Goal: Task Accomplishment & Management: Manage account settings

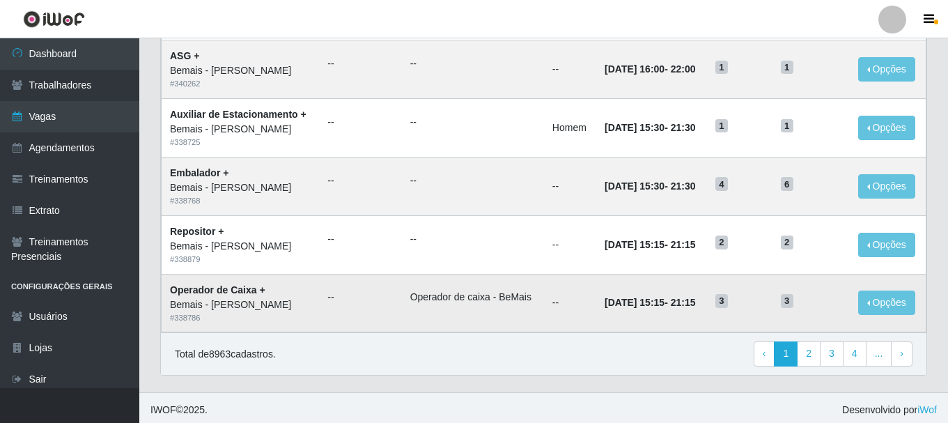
scroll to position [758, 0]
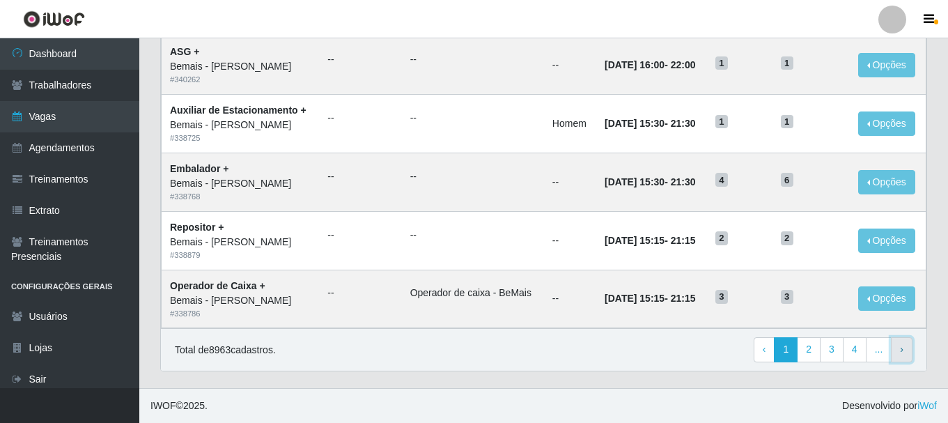
click at [907, 354] on link "› Next" at bounding box center [902, 349] width 22 height 25
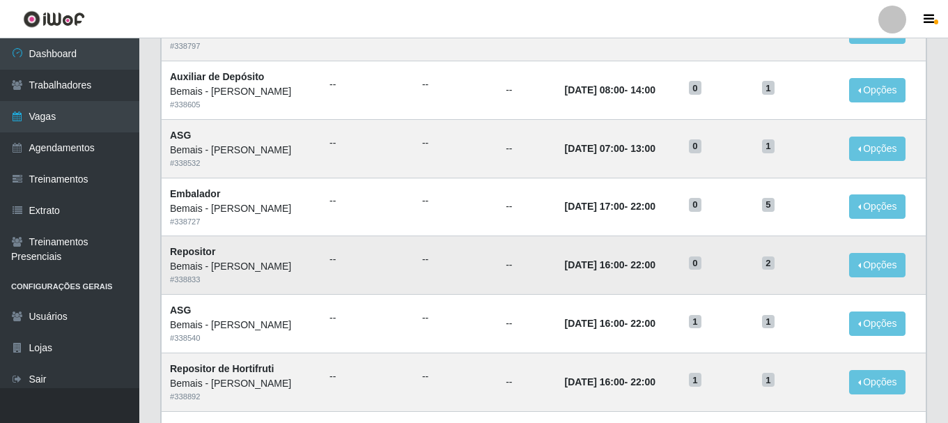
scroll to position [758, 0]
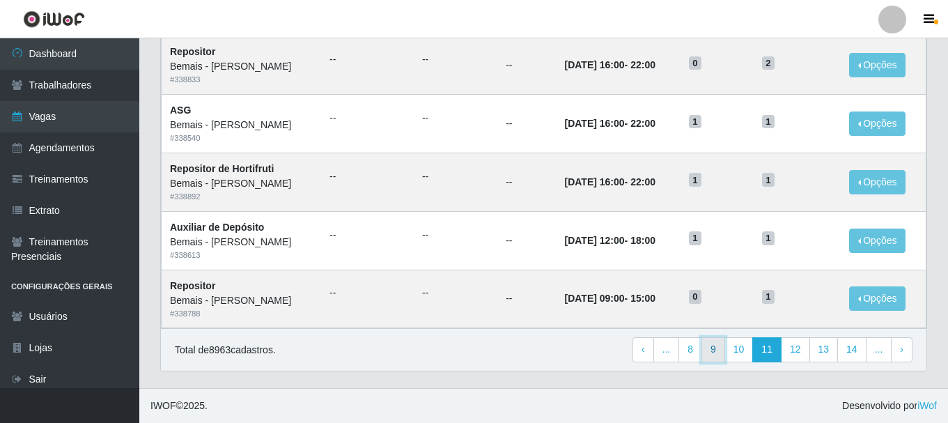
click at [715, 353] on link "9" at bounding box center [713, 349] width 24 height 25
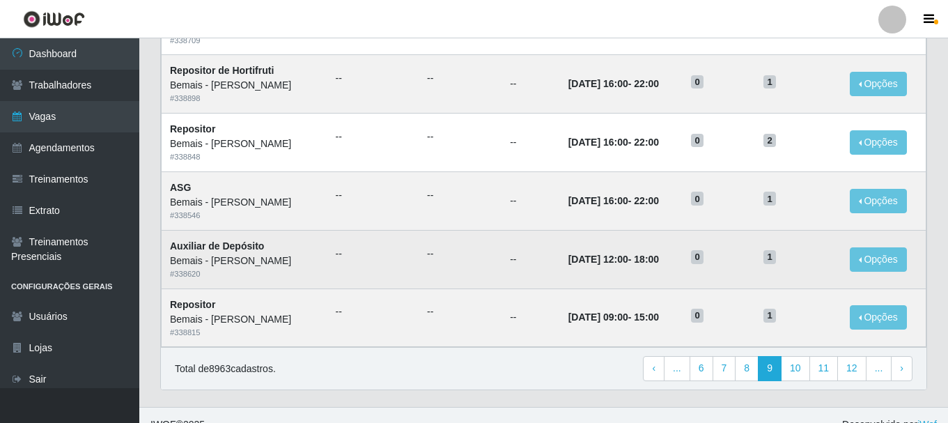
scroll to position [758, 0]
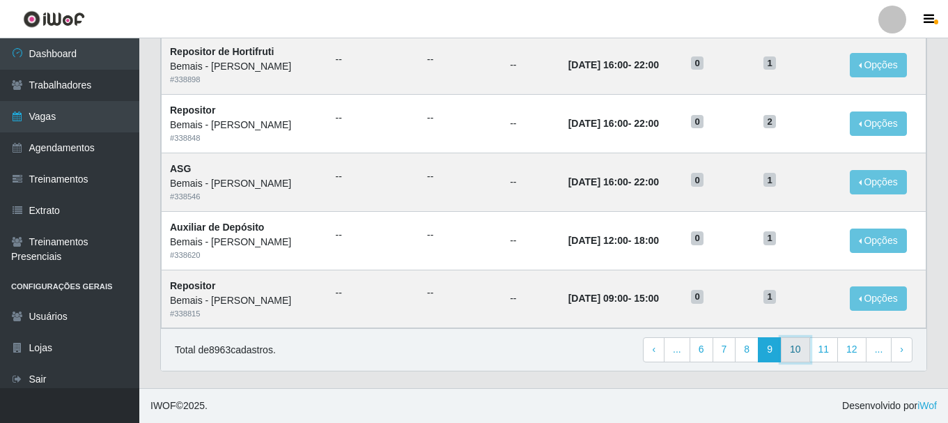
click at [792, 355] on link "10" at bounding box center [795, 349] width 29 height 25
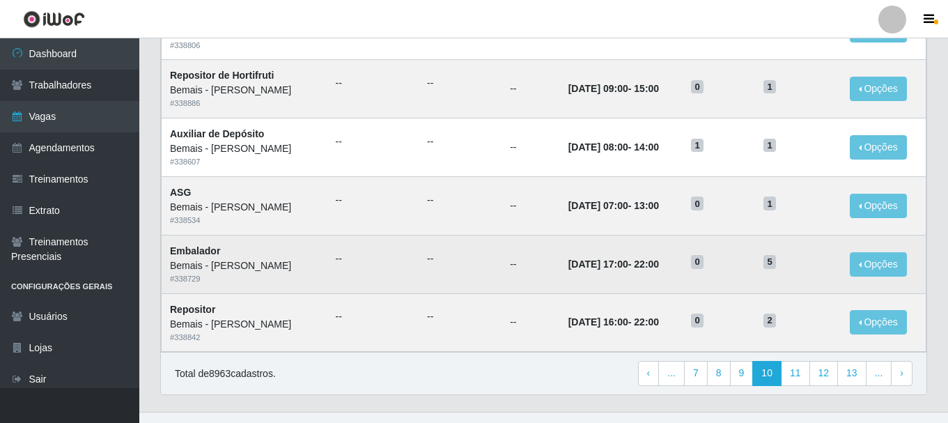
scroll to position [758, 0]
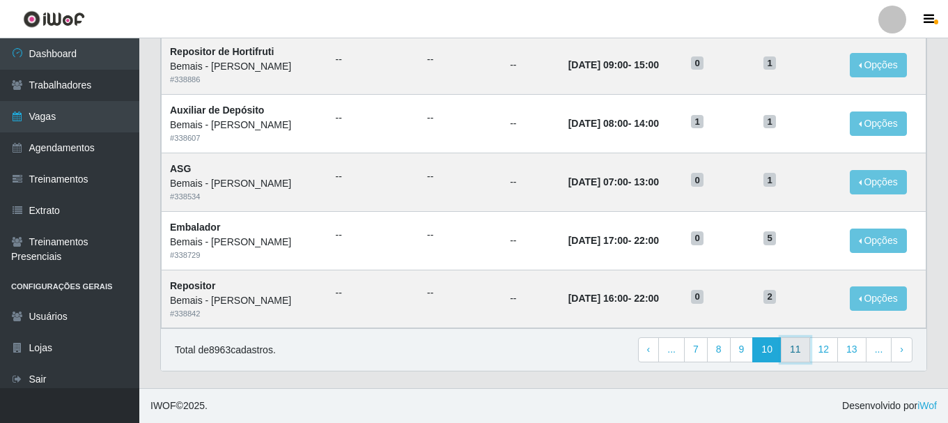
click at [798, 357] on link "11" at bounding box center [795, 349] width 29 height 25
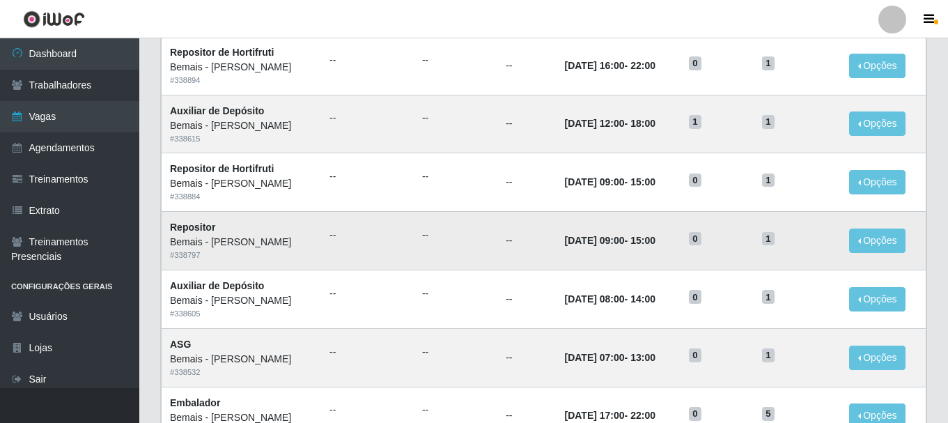
scroll to position [758, 0]
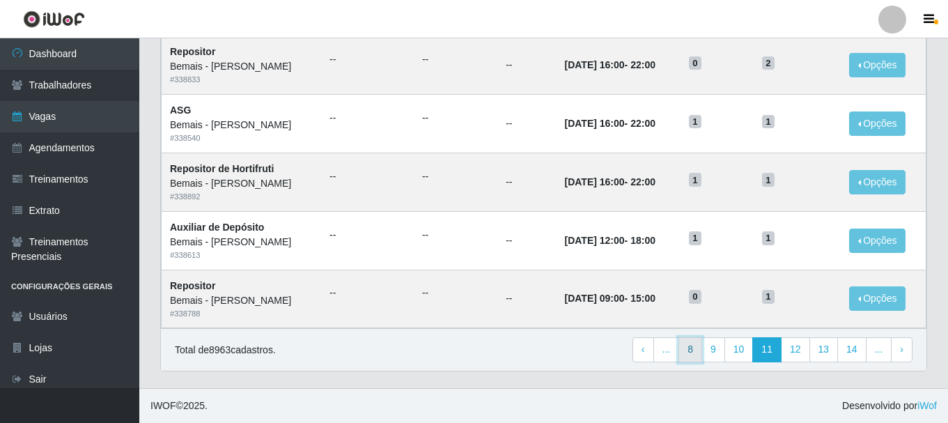
click at [701, 353] on link "8" at bounding box center [690, 349] width 24 height 25
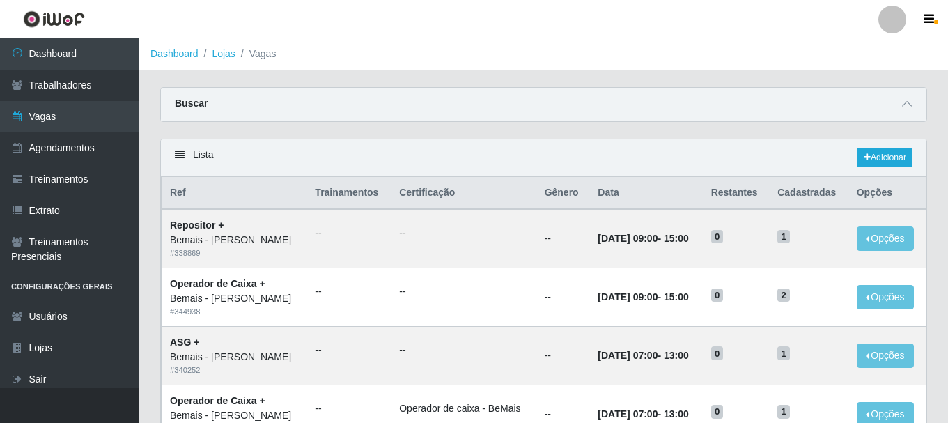
click at [196, 107] on strong "Buscar" at bounding box center [191, 102] width 33 height 11
click at [907, 104] on icon at bounding box center [907, 104] width 10 height 10
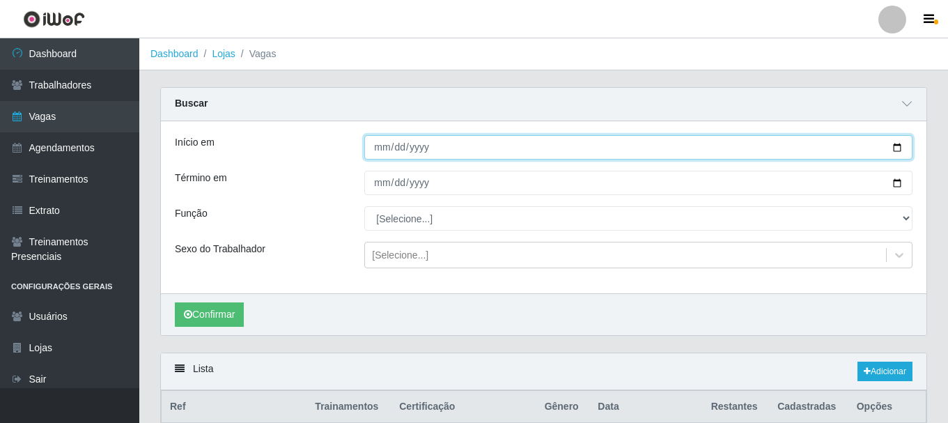
click at [373, 153] on input "Início em" at bounding box center [638, 147] width 548 height 24
click at [896, 148] on input "Início em" at bounding box center [638, 147] width 548 height 24
type input "[DATE]"
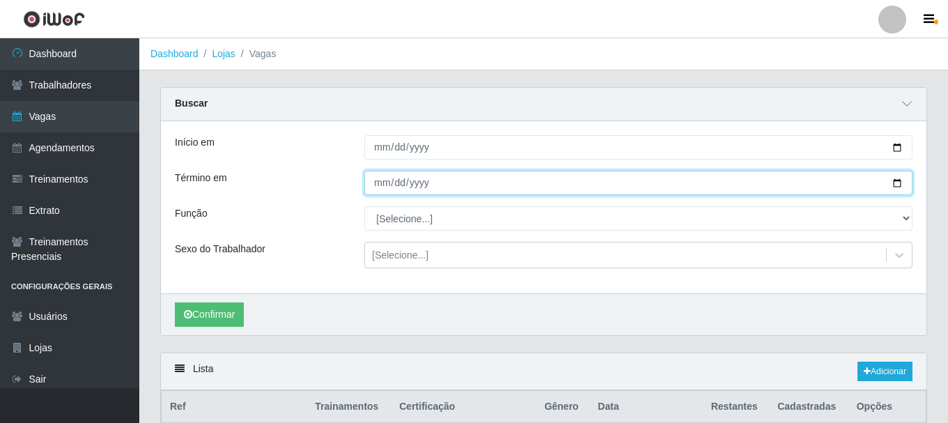
click at [896, 186] on input "Término em" at bounding box center [638, 183] width 548 height 24
type input "[DATE]"
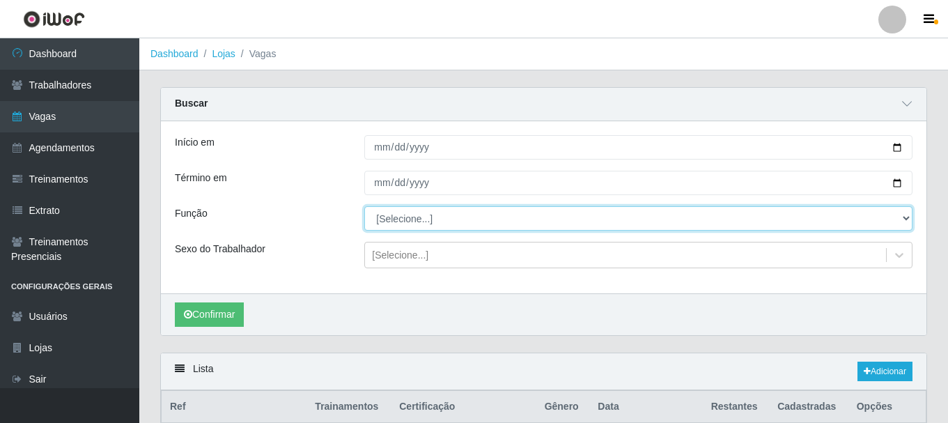
click at [906, 214] on select "[Selecione...] ASG ASG + ASG ++ Auxiliar de Depósito Auxiliar de Depósito + Aux…" at bounding box center [638, 218] width 548 height 24
select select "72"
click at [364, 207] on select "[Selecione...] ASG ASG + ASG ++ Auxiliar de Depósito Auxiliar de Depósito + Aux…" at bounding box center [638, 218] width 548 height 24
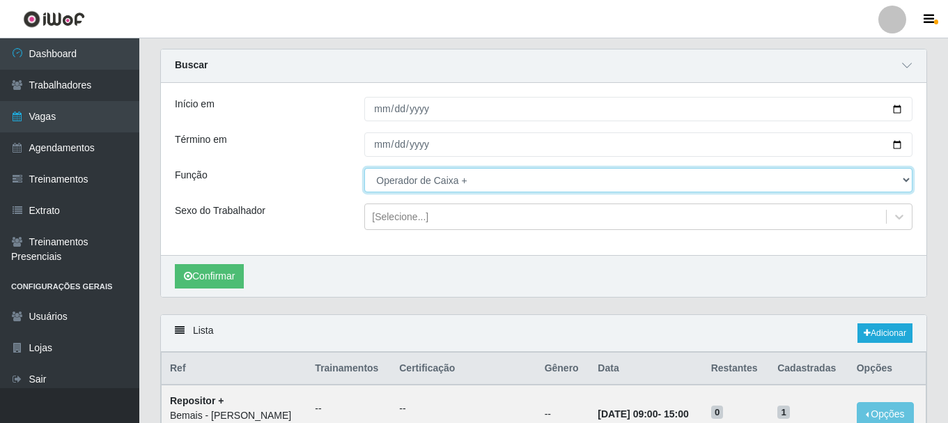
scroll to position [70, 0]
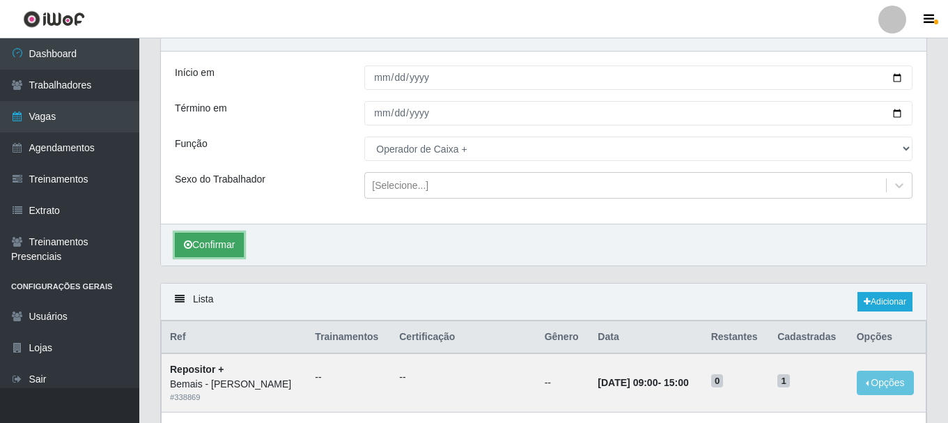
click at [204, 239] on button "Confirmar" at bounding box center [209, 245] width 69 height 24
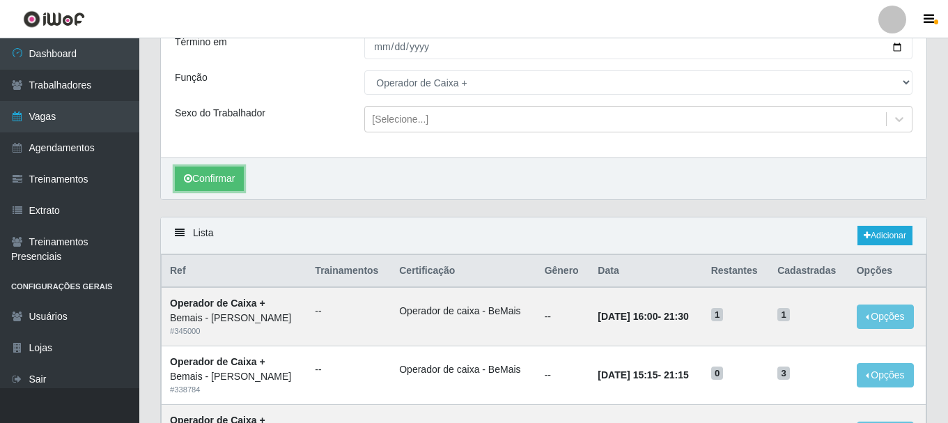
scroll to position [139, 0]
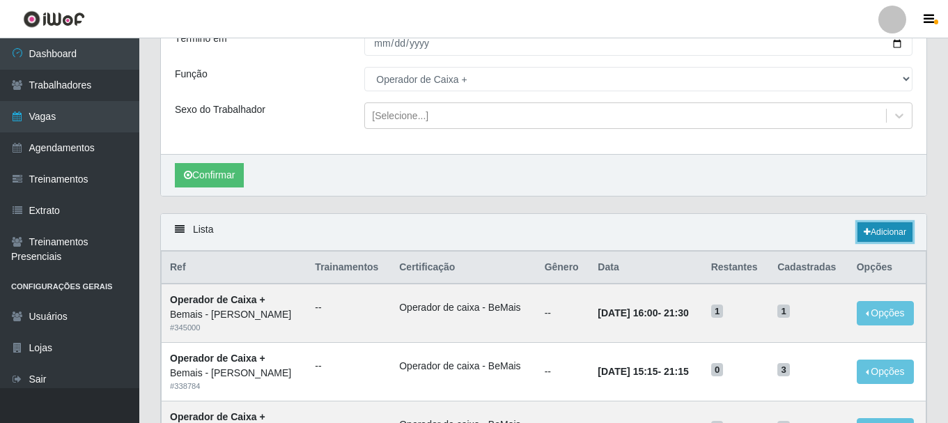
click at [875, 227] on link "Adicionar" at bounding box center [884, 231] width 55 height 19
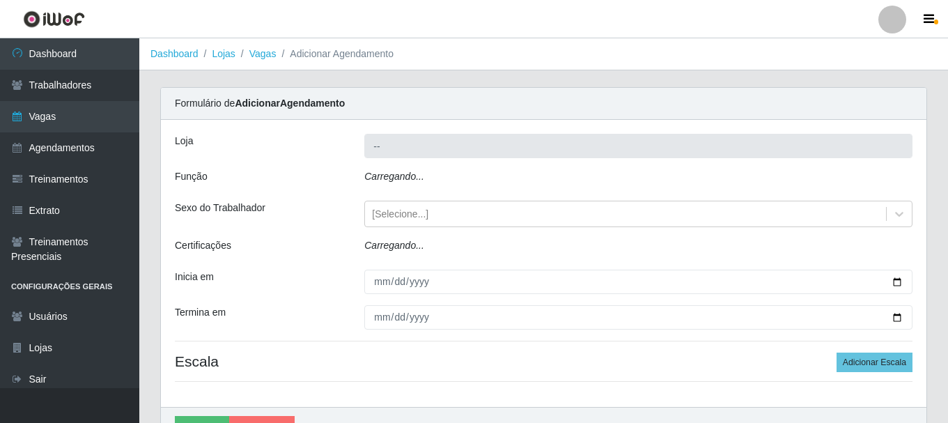
type input "Bemais - [PERSON_NAME]"
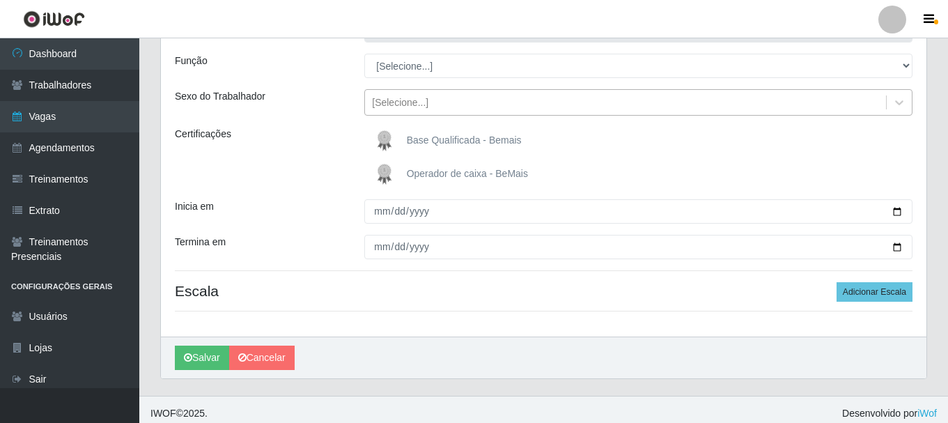
scroll to position [123, 0]
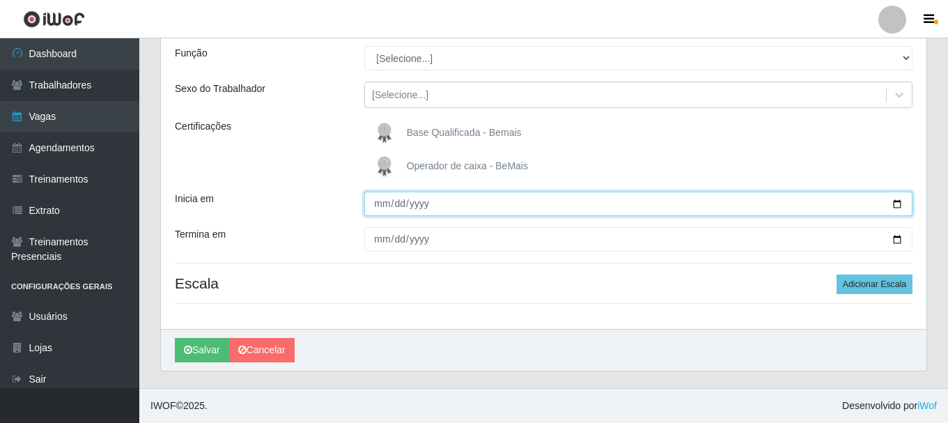
click at [894, 198] on input "Inicia em" at bounding box center [638, 204] width 548 height 24
type input "[DATE]"
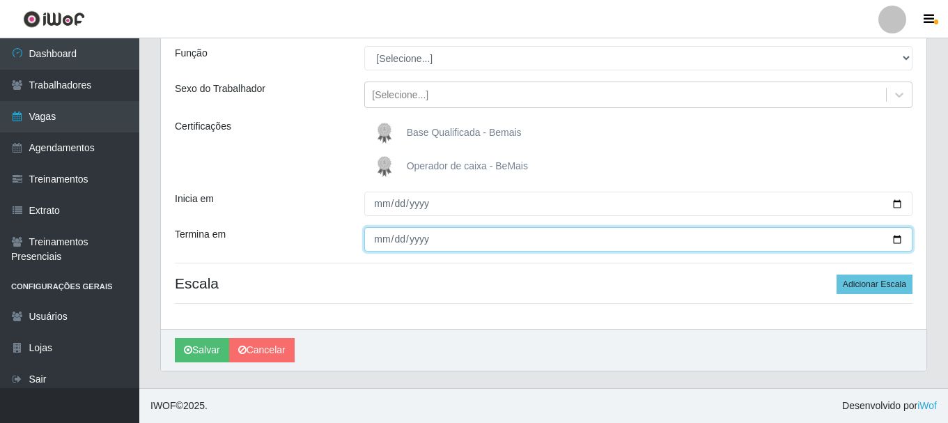
click at [896, 235] on input "Termina em" at bounding box center [638, 239] width 548 height 24
type input "[DATE]"
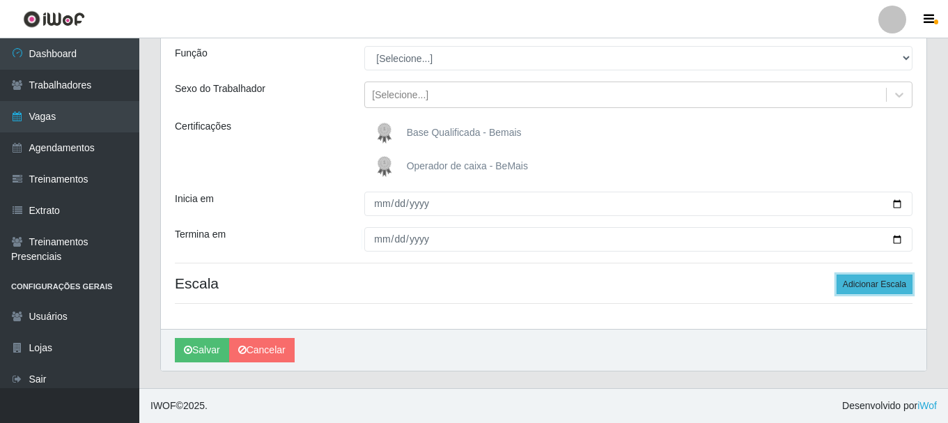
click at [870, 282] on button "Adicionar Escala" at bounding box center [874, 283] width 76 height 19
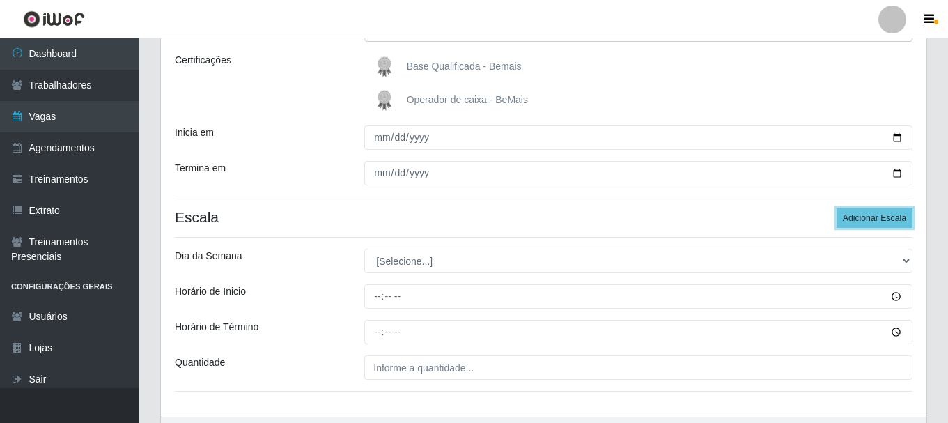
scroll to position [263, 0]
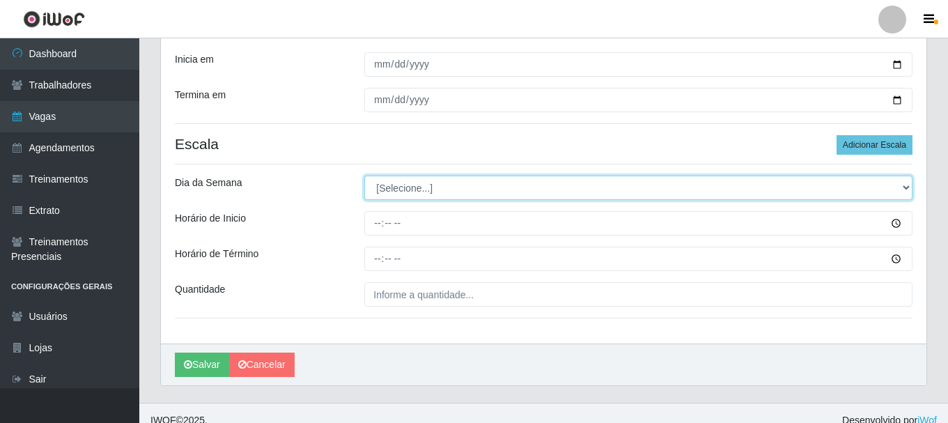
click at [446, 187] on select "[Selecione...] Segunda Terça Quarta Quinta Sexta Sábado Domingo" at bounding box center [638, 187] width 548 height 24
click at [411, 197] on select "[Selecione...] Segunda Terça Quarta Quinta Sexta Sábado Domingo" at bounding box center [638, 187] width 548 height 24
select select "0"
click at [364, 175] on select "[Selecione...] Segunda Terça Quarta Quinta Sexta Sábado Domingo" at bounding box center [638, 187] width 548 height 24
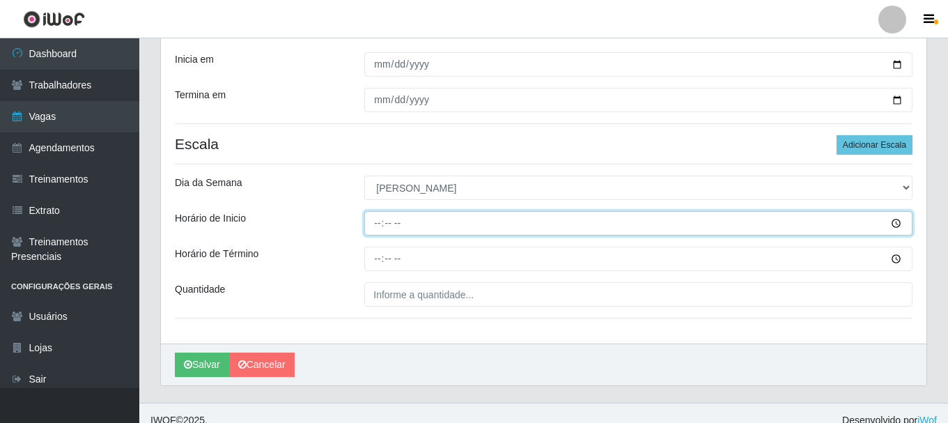
click at [377, 224] on input "Horário de Inicio" at bounding box center [638, 223] width 548 height 24
type input "09:15"
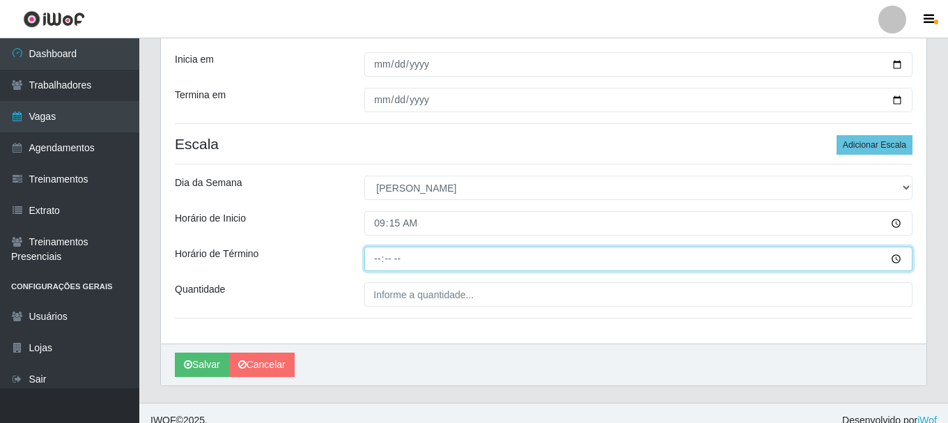
click at [378, 262] on input "Horário de Término" at bounding box center [638, 259] width 548 height 24
type input "15:15"
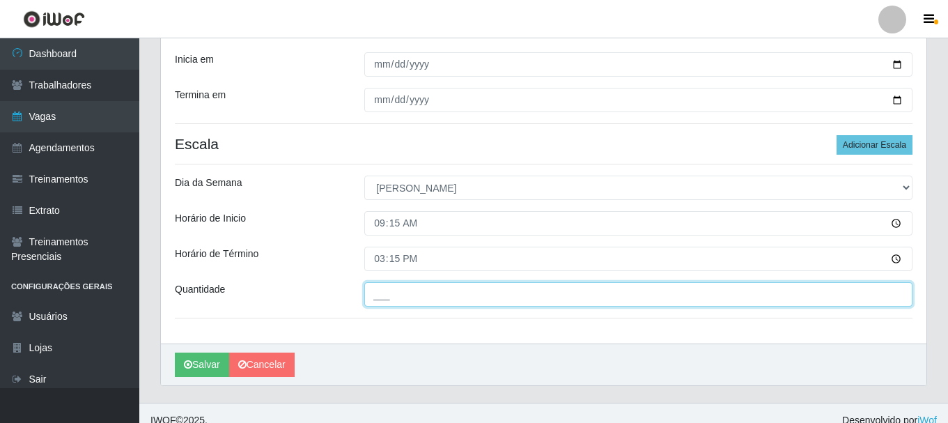
click at [381, 301] on input "___" at bounding box center [638, 294] width 548 height 24
type input "1__"
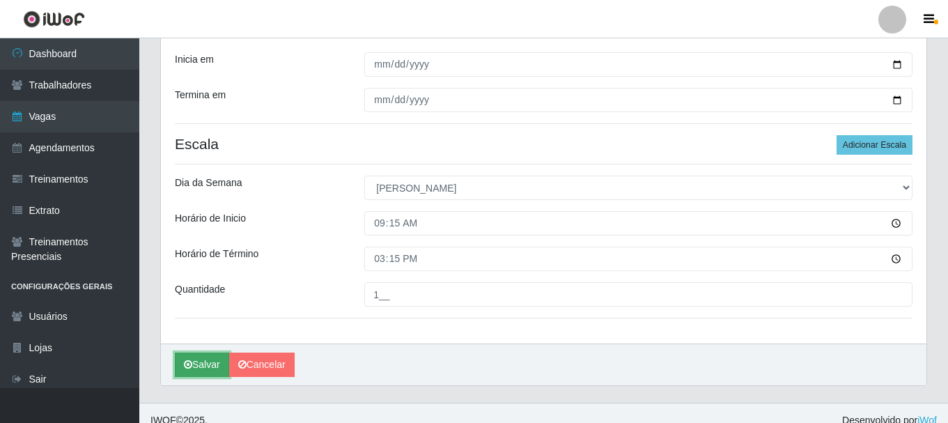
click at [206, 368] on button "Salvar" at bounding box center [202, 364] width 54 height 24
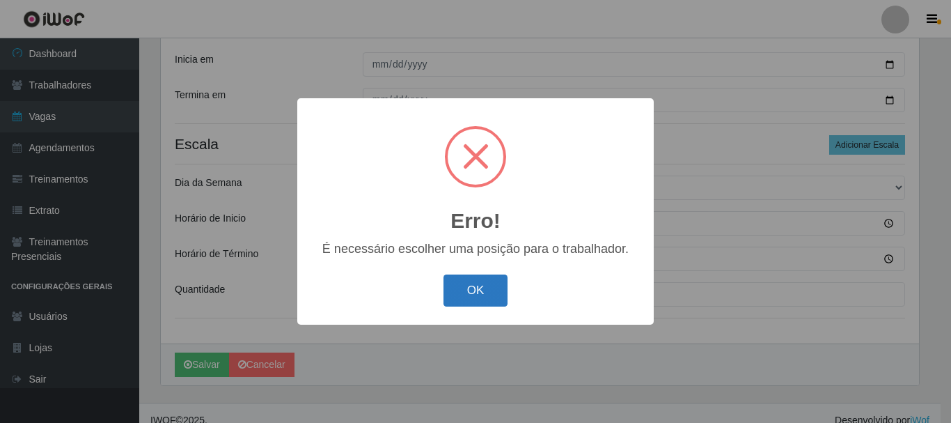
click at [461, 306] on button "OK" at bounding box center [476, 290] width 65 height 33
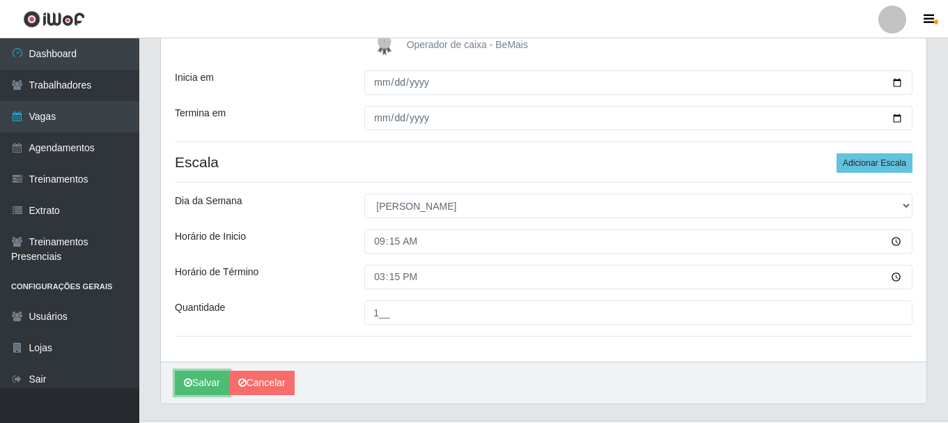
scroll to position [54, 0]
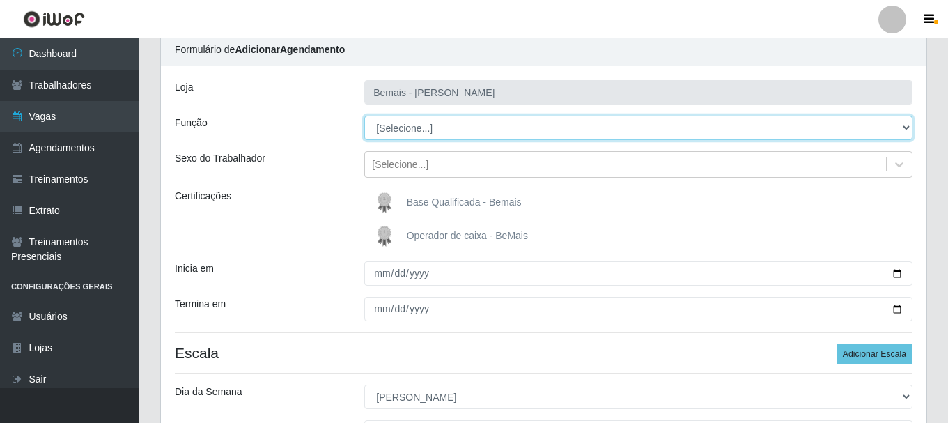
click at [412, 130] on select "[Selecione...] ASG ASG + ASG ++ Auxiliar de Depósito Auxiliar de Depósito + Aux…" at bounding box center [638, 128] width 548 height 24
select select "72"
click at [364, 116] on select "[Selecione...] ASG ASG + ASG ++ Auxiliar de Depósito Auxiliar de Depósito + Aux…" at bounding box center [638, 128] width 548 height 24
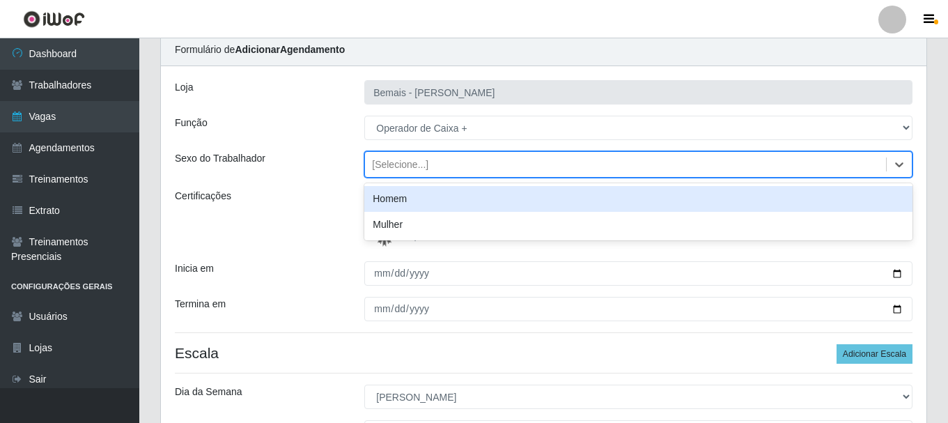
click at [403, 168] on div "[Selecione...]" at bounding box center [400, 164] width 56 height 15
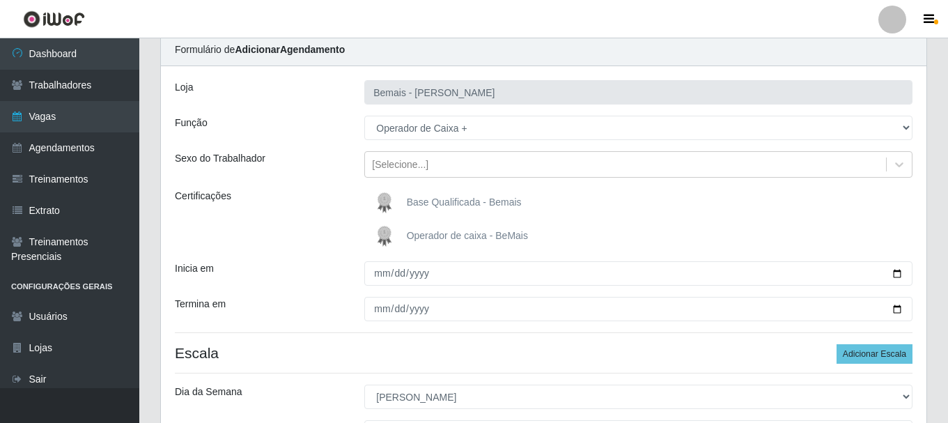
click at [337, 182] on div "[PERSON_NAME] Função [Selecione...] ASG ASG + ASG ++ Auxiliar de Depósito Auxil…" at bounding box center [543, 309] width 765 height 486
click at [405, 233] on label "Operador de caixa - BeMais" at bounding box center [448, 236] width 157 height 28
click at [0, 0] on input "Operador de caixa - BeMais" at bounding box center [0, 0] width 0 height 0
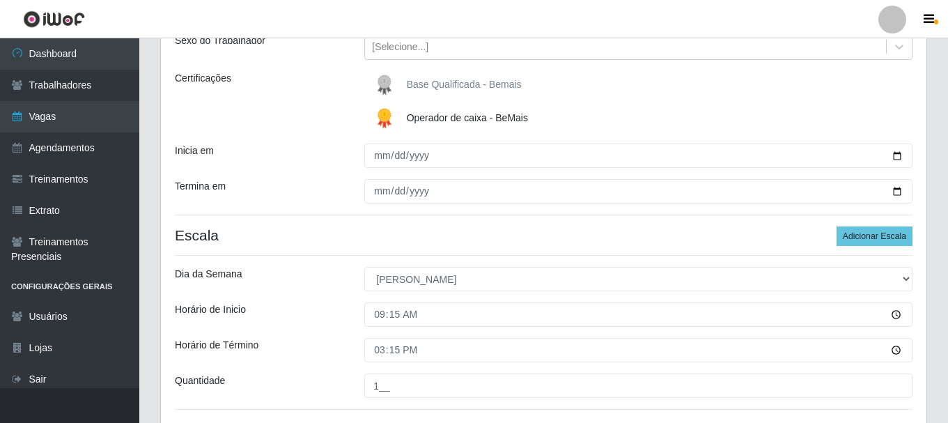
scroll to position [277, 0]
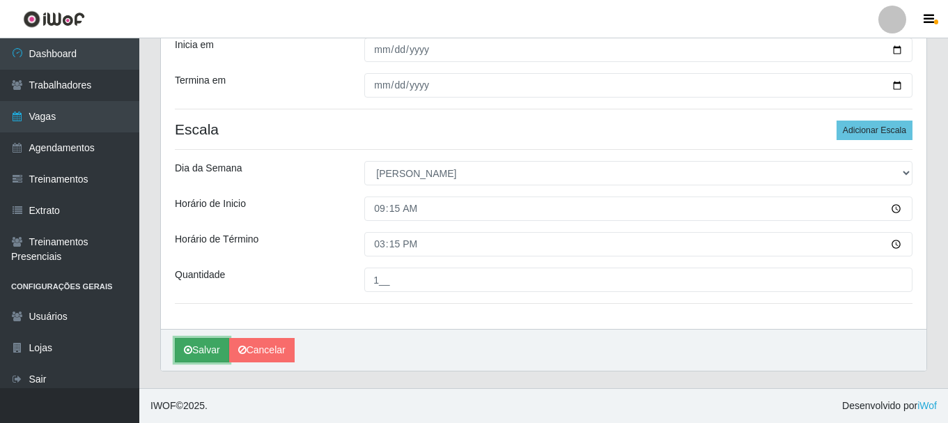
click at [206, 350] on button "Salvar" at bounding box center [202, 350] width 54 height 24
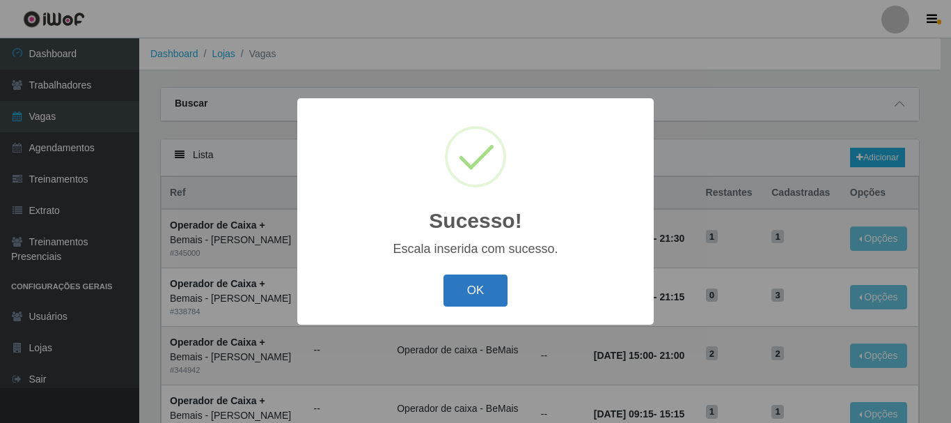
click at [483, 278] on button "OK" at bounding box center [476, 290] width 65 height 33
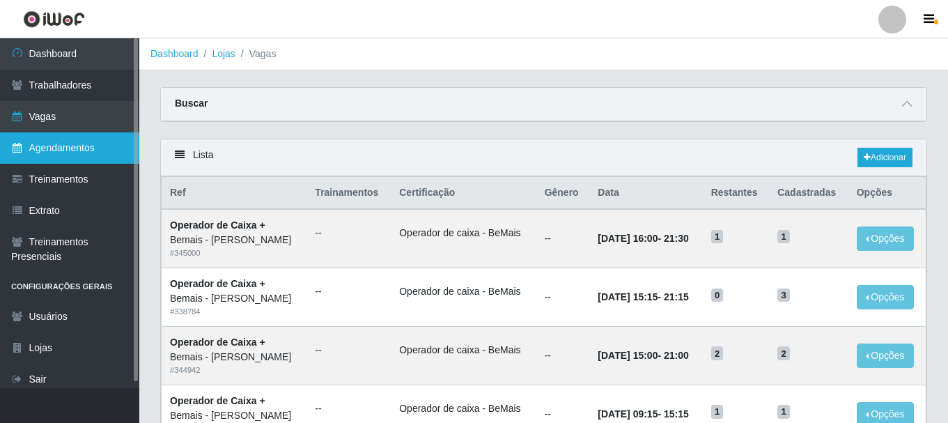
click at [53, 144] on link "Agendamentos" at bounding box center [69, 147] width 139 height 31
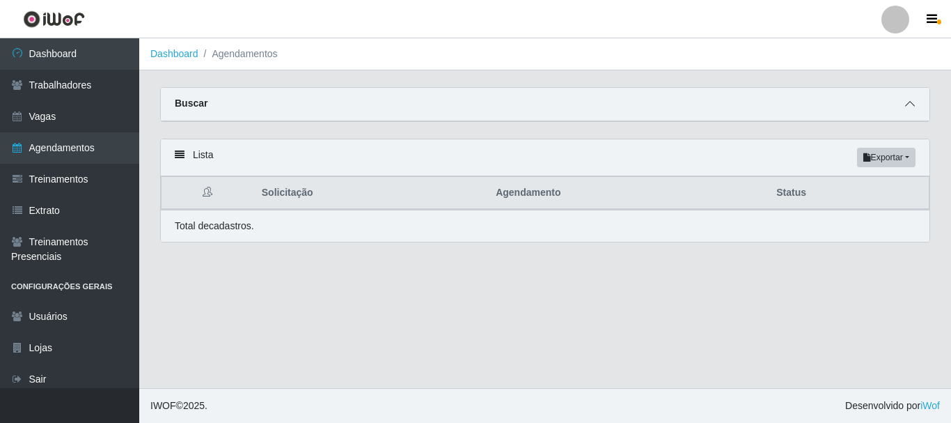
click at [909, 100] on span at bounding box center [910, 104] width 17 height 16
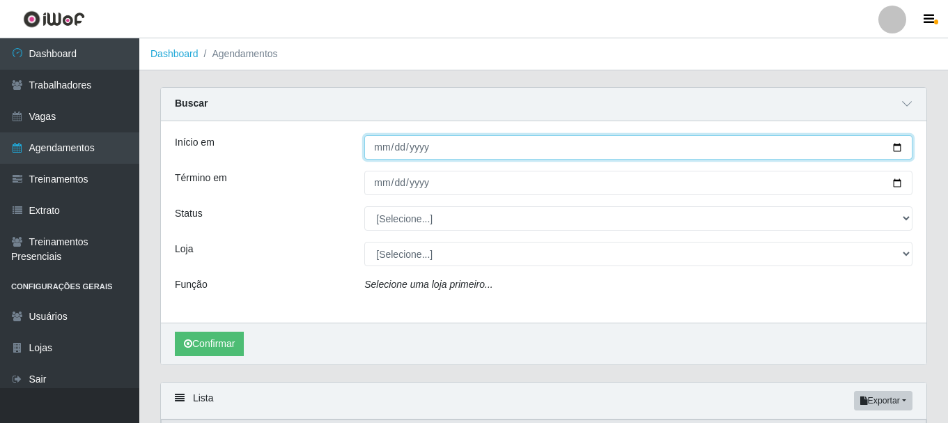
click at [896, 146] on input "Início em" at bounding box center [638, 147] width 548 height 24
type input "[DATE]"
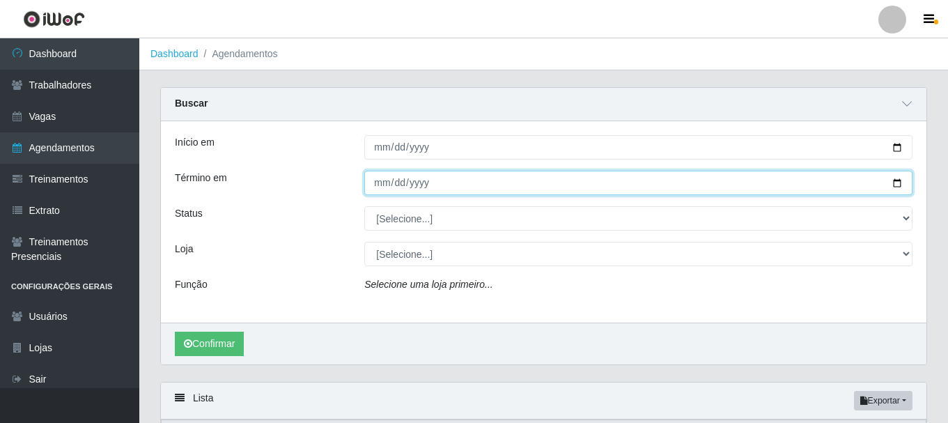
click at [894, 182] on input "Término em" at bounding box center [638, 183] width 548 height 24
type input "[DATE]"
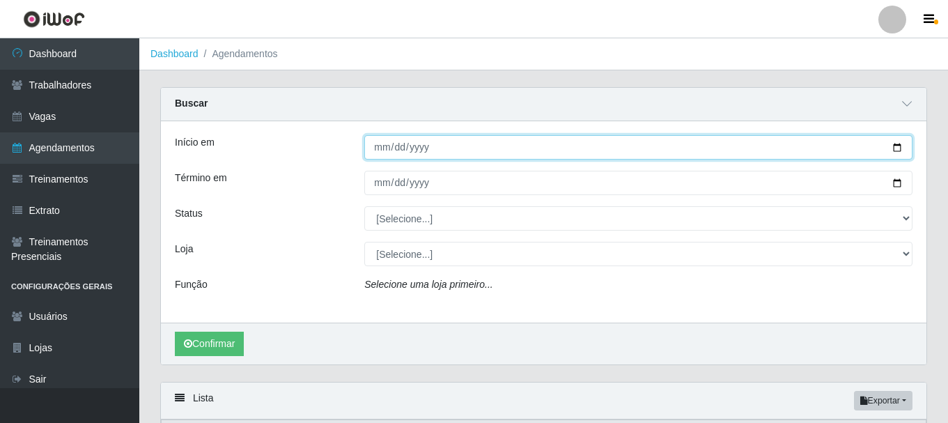
drag, startPoint x: 895, startPoint y: 147, endPoint x: 764, endPoint y: 151, distance: 131.0
click at [893, 147] on input "[DATE]" at bounding box center [638, 147] width 548 height 24
type input "[DATE]"
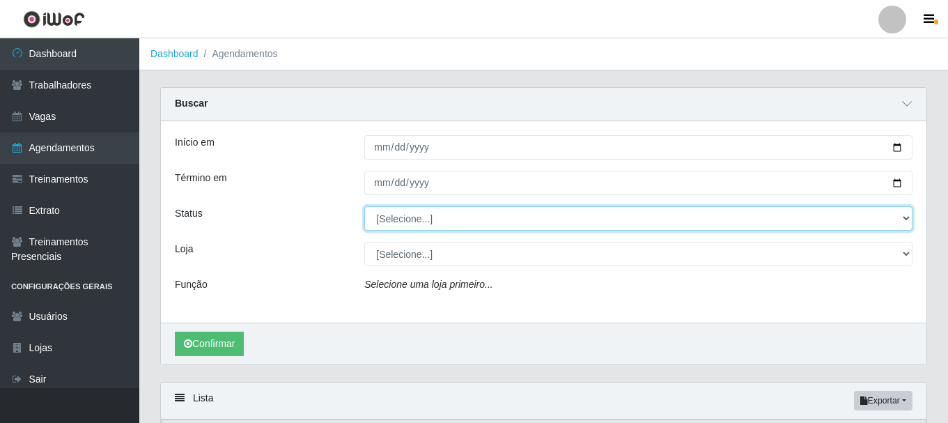
click at [442, 225] on select "[Selecione...] AGENDADO AGUARDANDO LIBERAR EM ANDAMENTO EM REVISÃO FINALIZADO C…" at bounding box center [638, 218] width 548 height 24
select select "AGENDADO"
click at [364, 207] on select "[Selecione...] AGENDADO AGUARDANDO LIBERAR EM ANDAMENTO EM REVISÃO FINALIZADO C…" at bounding box center [638, 218] width 548 height 24
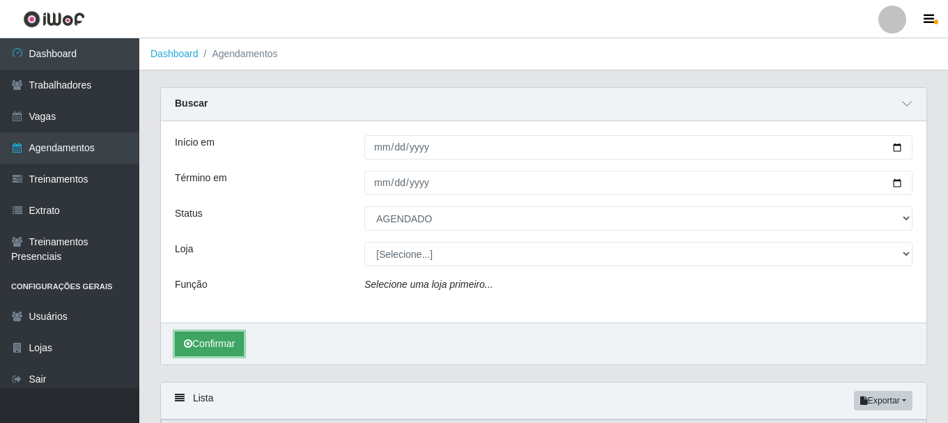
click at [212, 334] on button "Confirmar" at bounding box center [209, 343] width 69 height 24
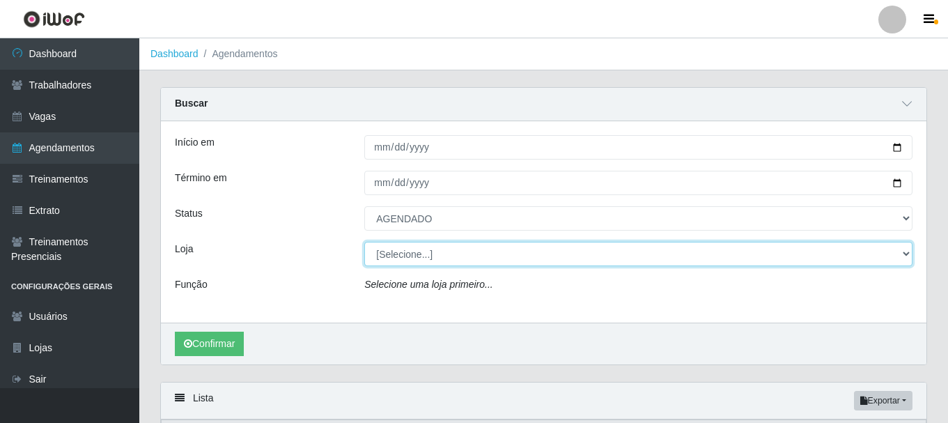
click at [377, 258] on select "[Selecione...] [PERSON_NAME]" at bounding box center [638, 254] width 548 height 24
select select "230"
click at [364, 242] on select "[Selecione...] [PERSON_NAME]" at bounding box center [638, 254] width 548 height 24
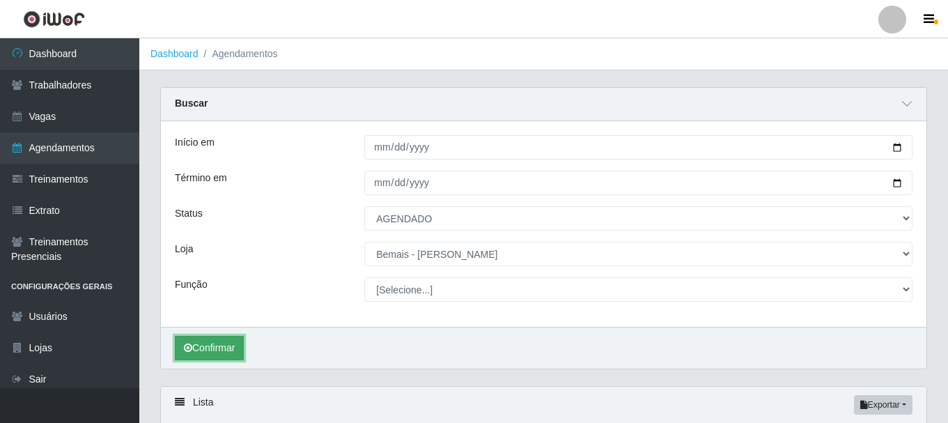
click at [200, 343] on button "Confirmar" at bounding box center [209, 348] width 69 height 24
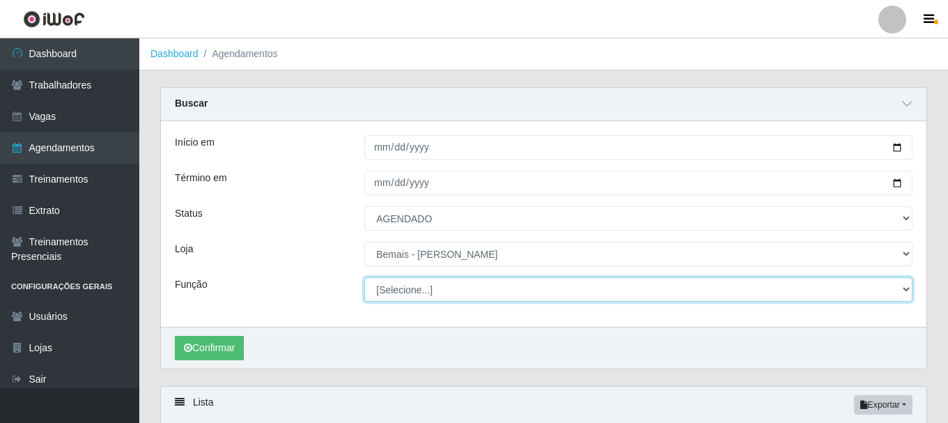
click at [377, 290] on select "[Selecione...] ASG ASG + ASG ++ Auxiliar de Depósito Auxiliar de Depósito + Aux…" at bounding box center [638, 289] width 548 height 24
select select "72"
click at [364, 278] on select "[Selecione...] ASG ASG + ASG ++ Auxiliar de Depósito Auxiliar de Depósito + Aux…" at bounding box center [638, 289] width 548 height 24
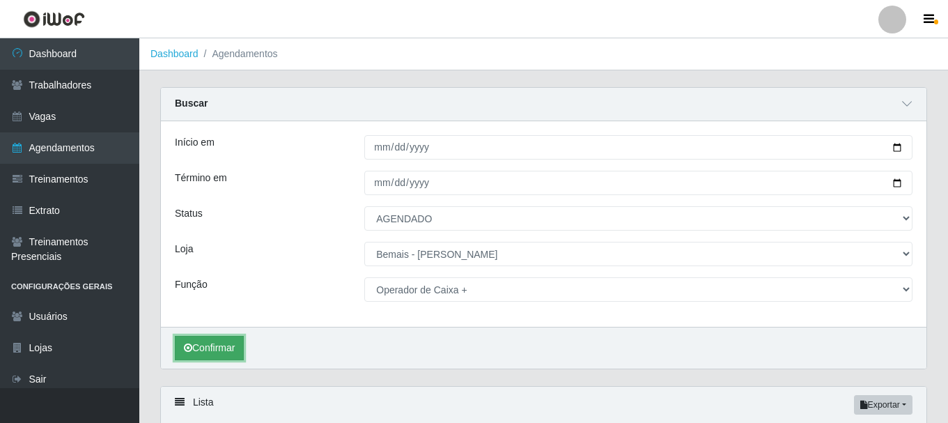
click at [211, 340] on button "Confirmar" at bounding box center [209, 348] width 69 height 24
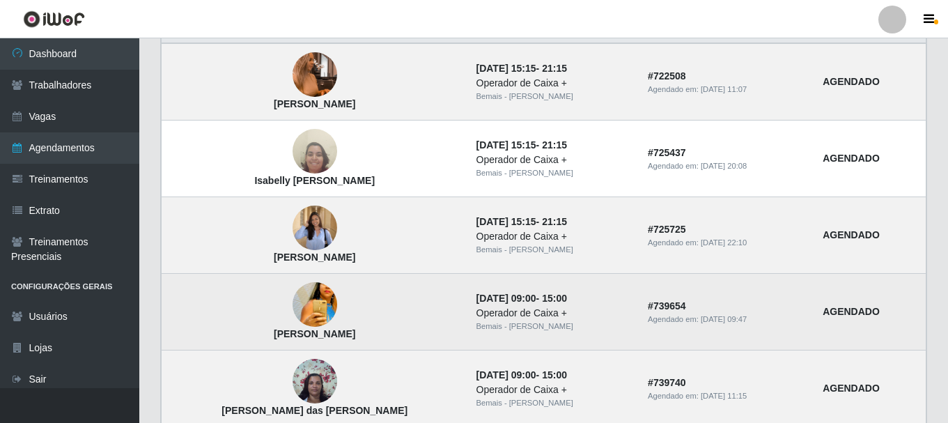
scroll to position [418, 0]
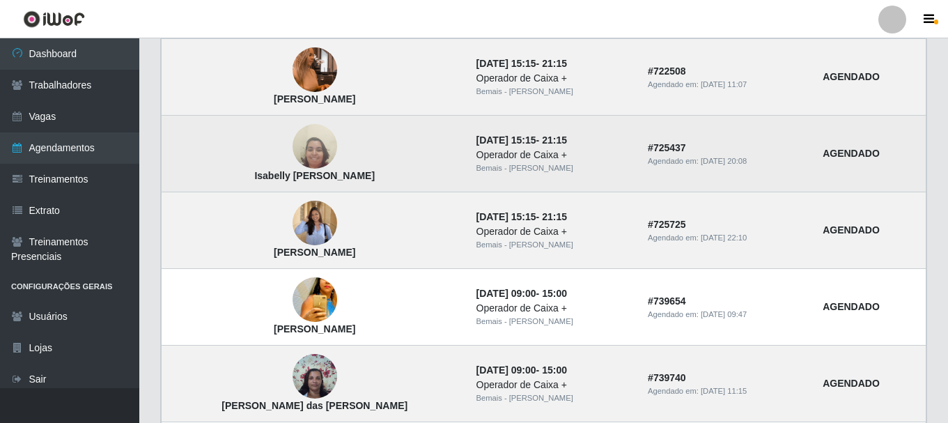
click at [305, 146] on img at bounding box center [314, 147] width 45 height 60
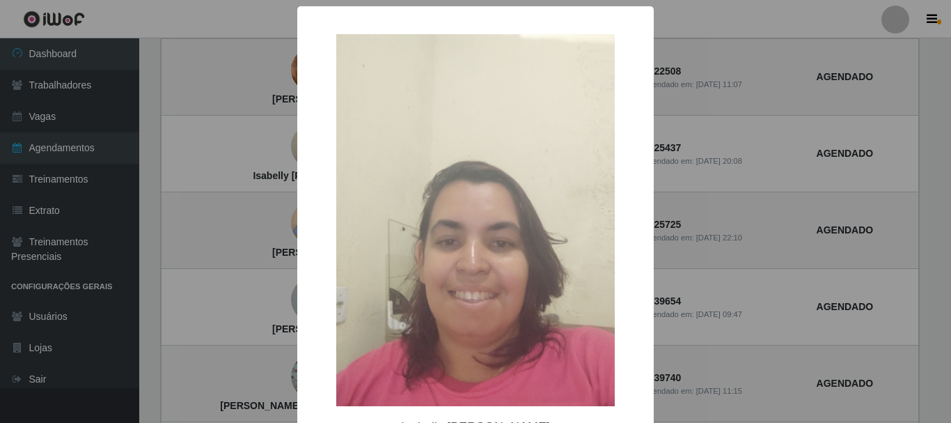
click at [285, 152] on div "× Isabelly [PERSON_NAME][GEOGRAPHIC_DATA] OK Cancel" at bounding box center [475, 211] width 951 height 423
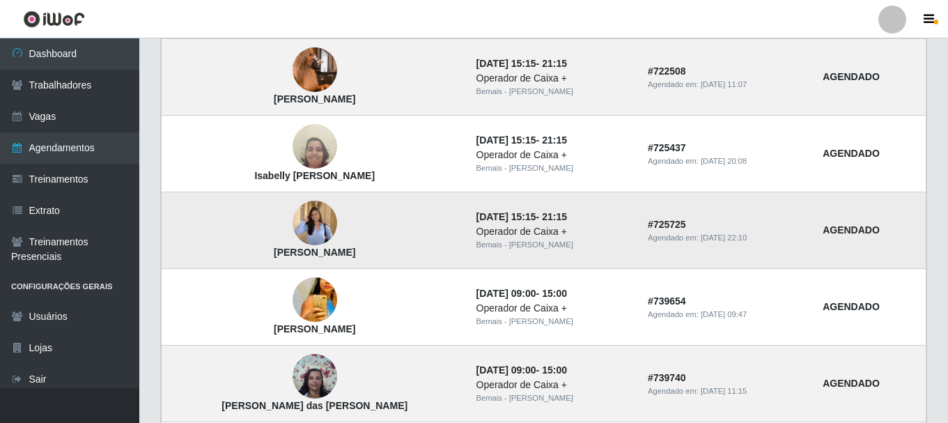
click at [299, 227] on img at bounding box center [314, 223] width 45 height 58
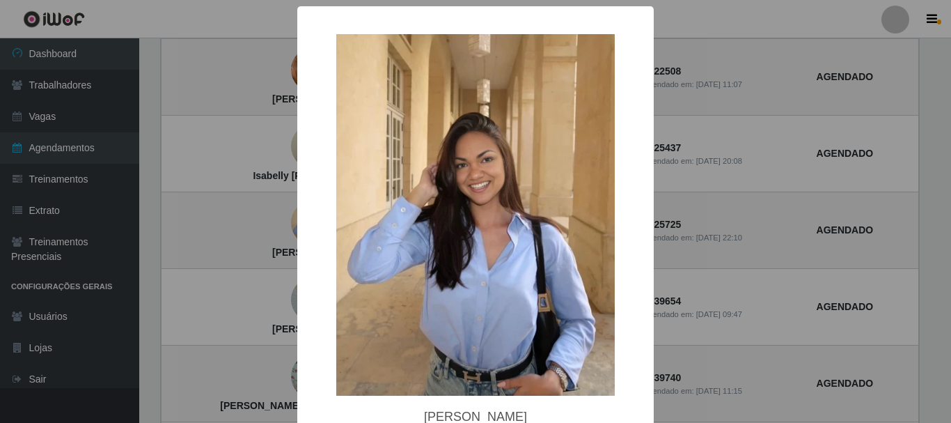
click at [291, 224] on div "× [PERSON_NAME] OK Cancel" at bounding box center [475, 211] width 951 height 423
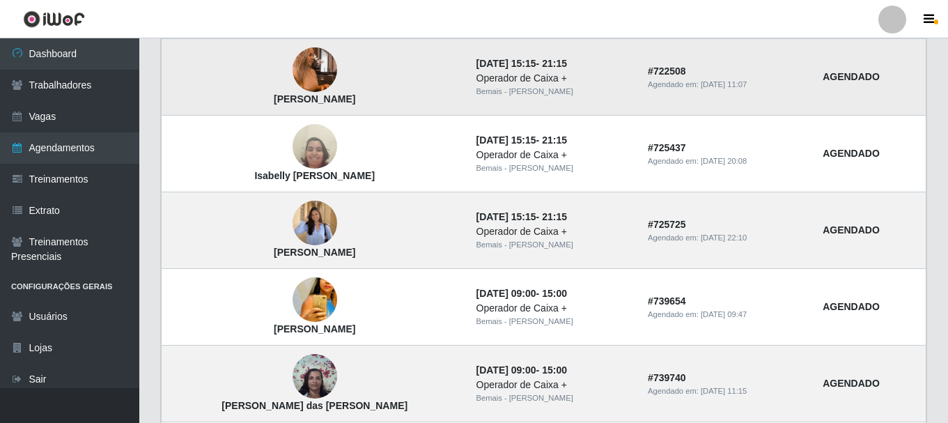
click at [299, 66] on img at bounding box center [314, 70] width 45 height 79
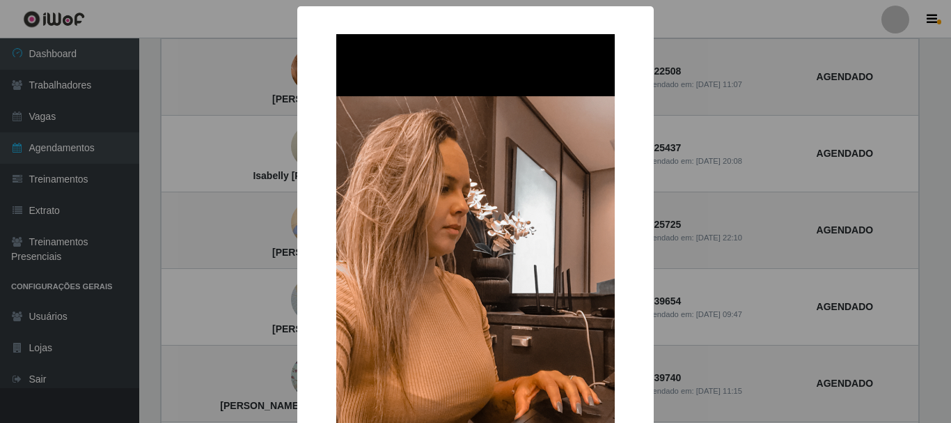
click at [297, 69] on div "× [PERSON_NAME] Costa OK Cancel" at bounding box center [475, 315] width 357 height 619
click at [286, 79] on div "× [PERSON_NAME] Costa OK Cancel" at bounding box center [475, 211] width 951 height 423
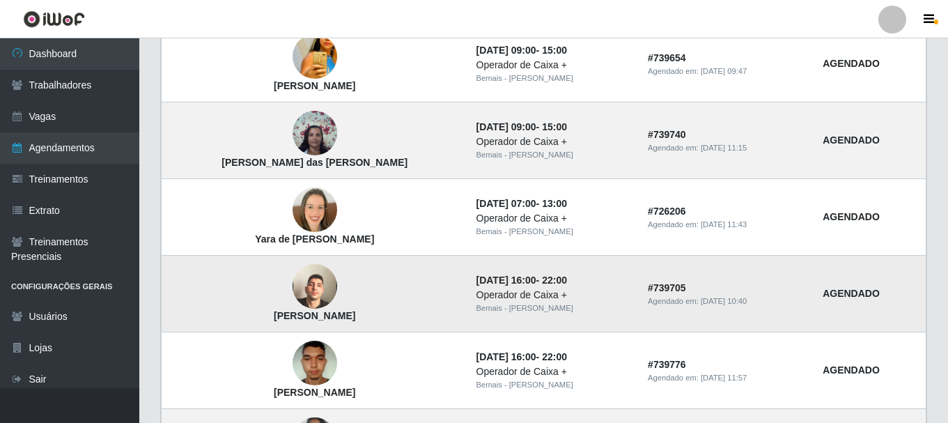
scroll to position [627, 0]
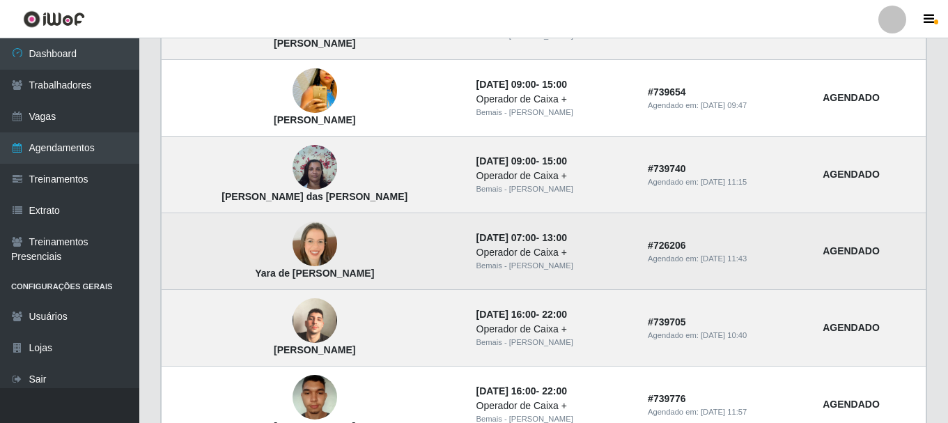
click at [292, 249] on img at bounding box center [314, 243] width 45 height 45
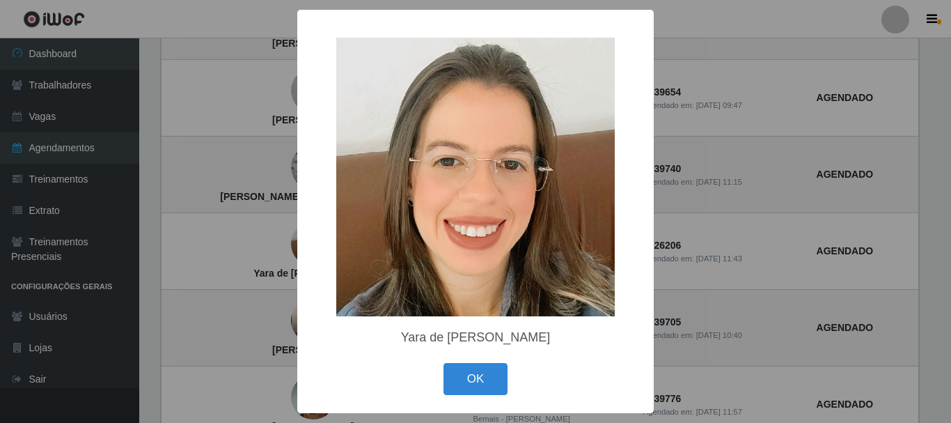
click at [289, 247] on div "× Yara de [PERSON_NAME] OK Cancel" at bounding box center [475, 211] width 951 height 423
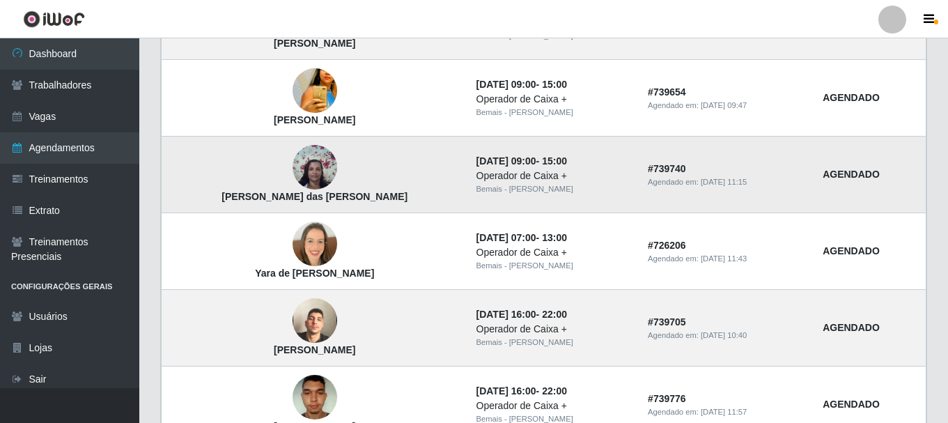
click at [304, 169] on img at bounding box center [314, 167] width 45 height 59
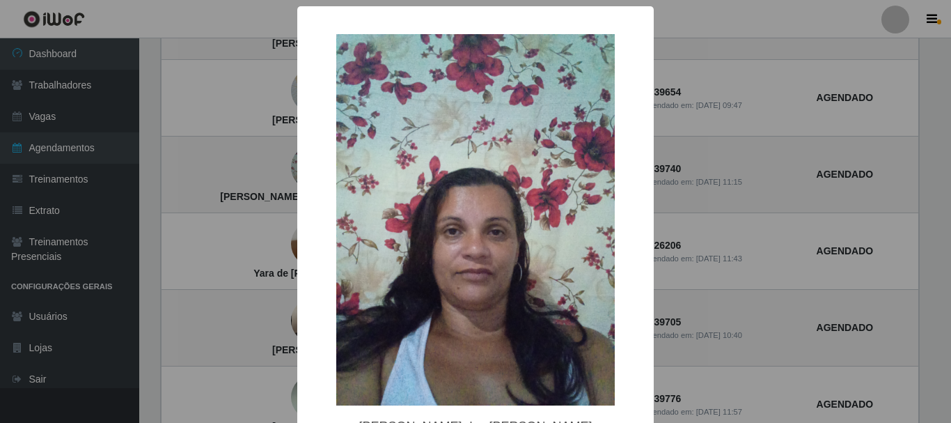
click at [287, 168] on div "× [PERSON_NAME] das [PERSON_NAME] OK Cancel" at bounding box center [475, 211] width 951 height 423
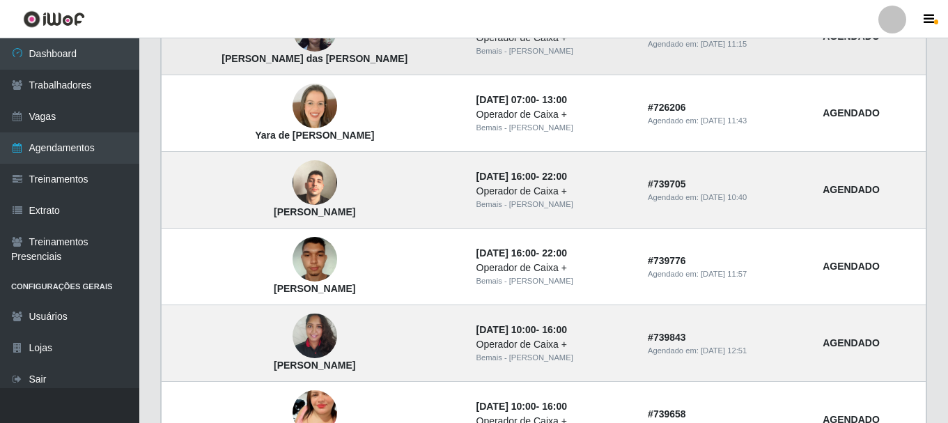
scroll to position [766, 0]
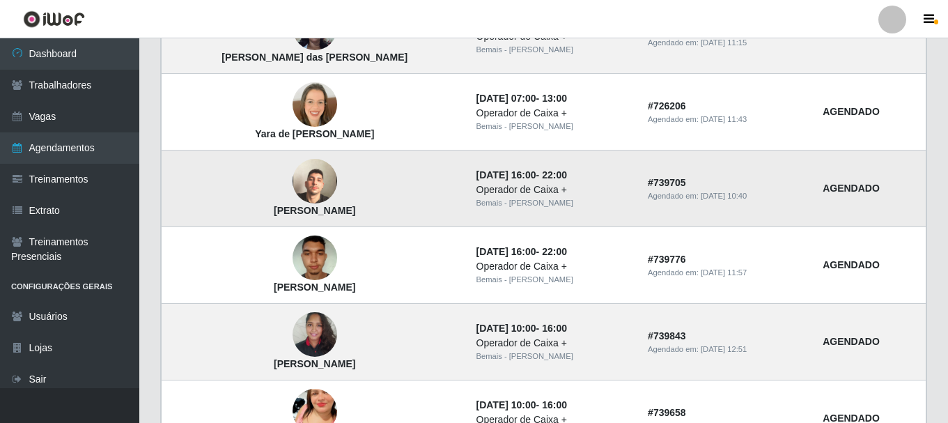
click at [302, 185] on img at bounding box center [314, 181] width 45 height 79
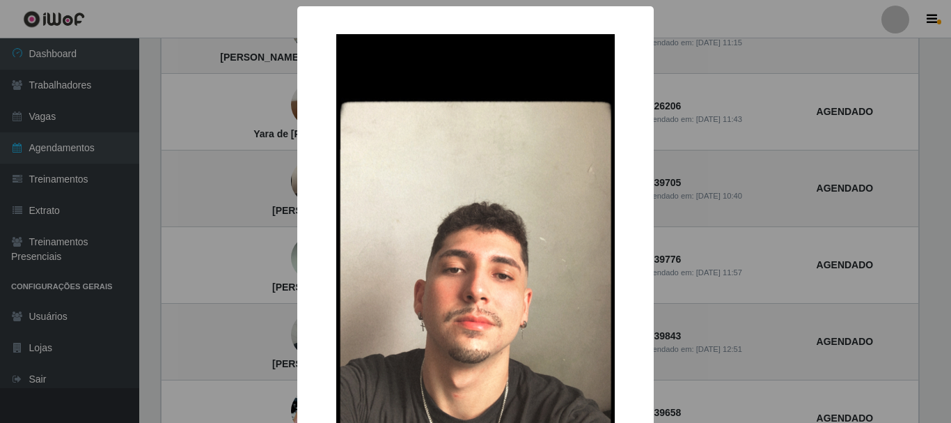
click at [297, 183] on div "× [PERSON_NAME] de Lucena OK Cancel" at bounding box center [475, 315] width 357 height 619
click at [283, 181] on div "× [PERSON_NAME] de Lucena OK Cancel" at bounding box center [475, 211] width 951 height 423
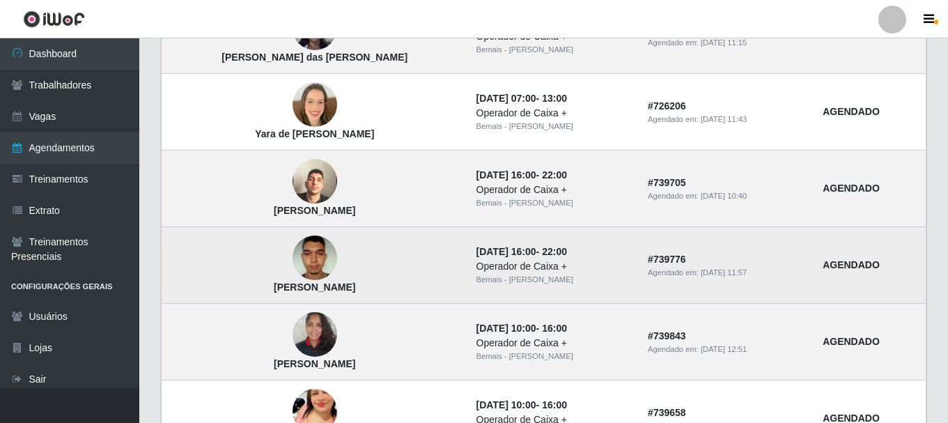
click at [306, 252] on img at bounding box center [314, 257] width 45 height 59
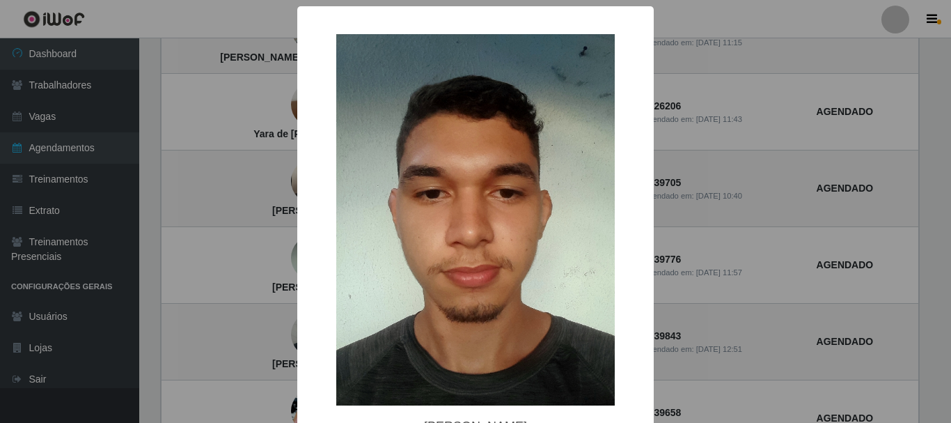
click at [290, 245] on div "× [PERSON_NAME]" at bounding box center [475, 211] width 951 height 423
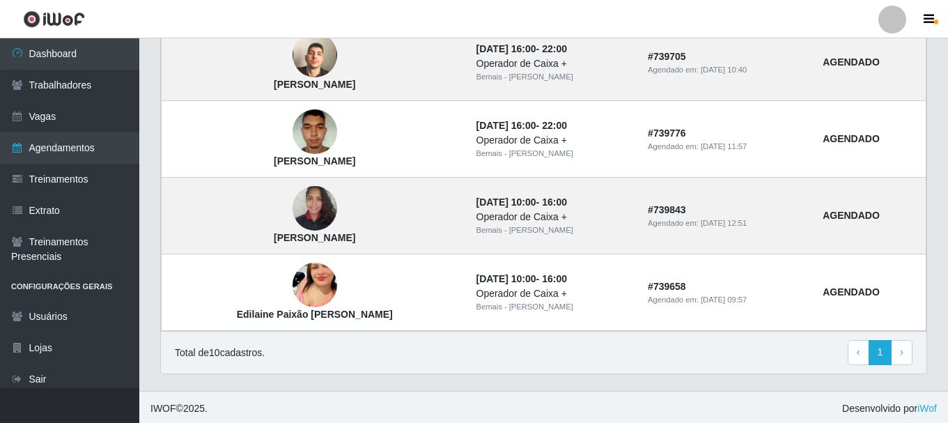
scroll to position [896, 0]
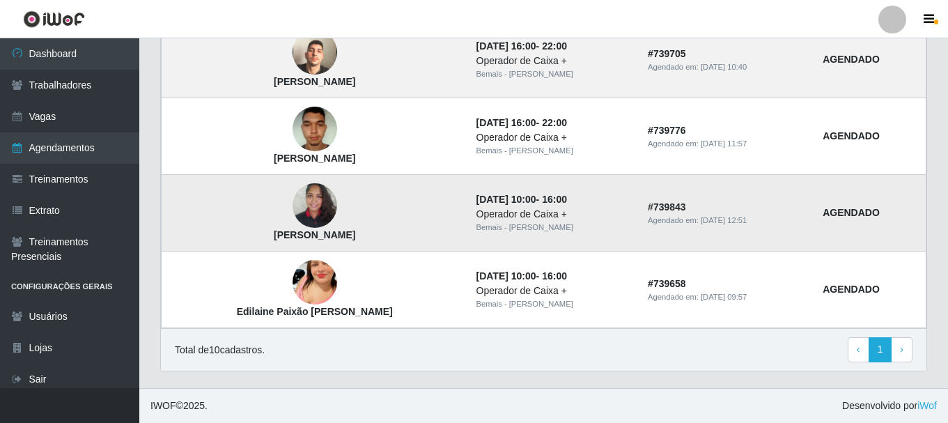
click at [292, 214] on img at bounding box center [314, 205] width 45 height 59
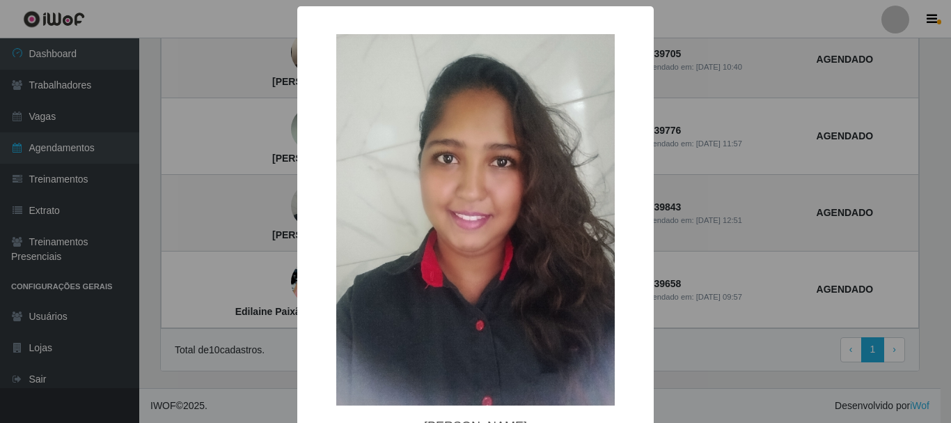
click at [283, 212] on div "× [PERSON_NAME] OK Cancel" at bounding box center [475, 211] width 951 height 423
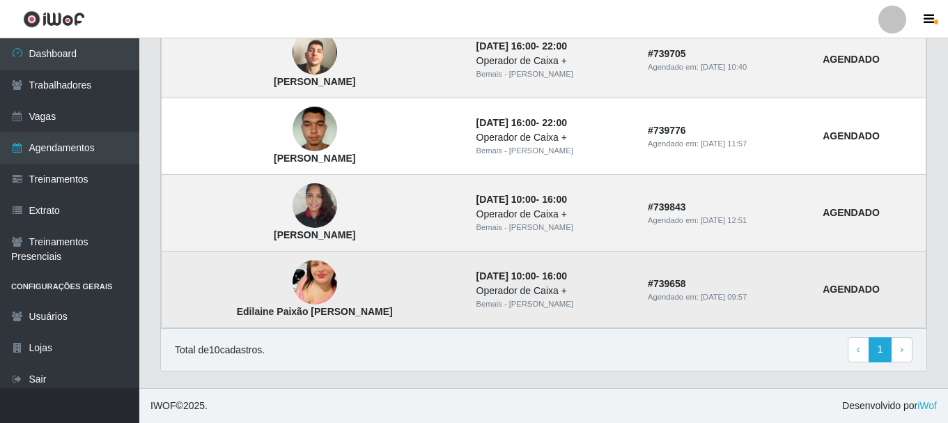
click at [299, 273] on img at bounding box center [314, 282] width 45 height 79
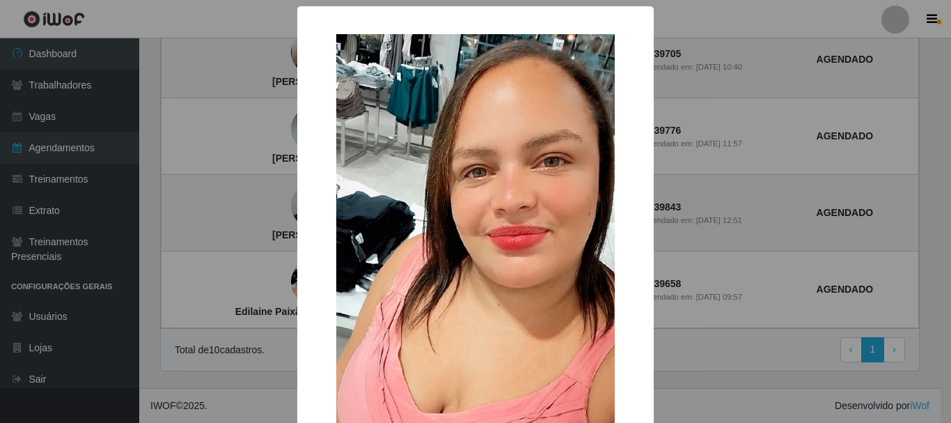
click at [281, 275] on div "× Edilaine Paixão Da Silva OK Cancel" at bounding box center [475, 211] width 951 height 423
